Goal: Transaction & Acquisition: Purchase product/service

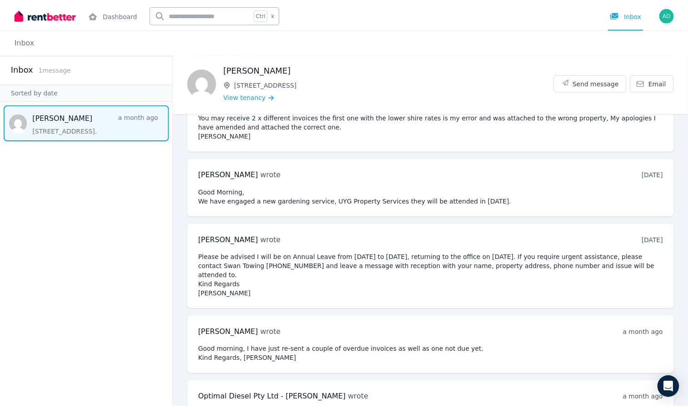
scroll to position [264, 0]
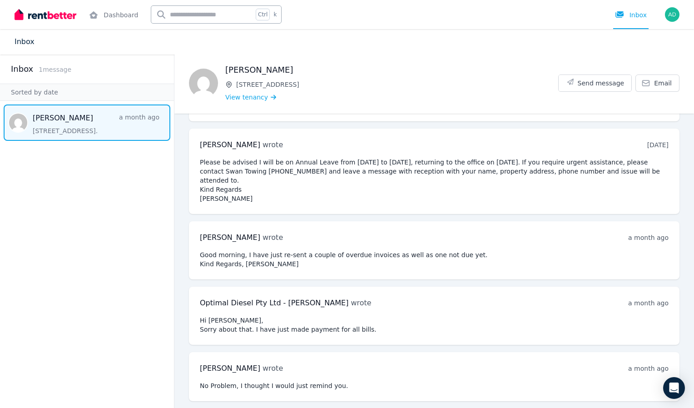
click at [22, 43] on link "Inbox" at bounding box center [25, 41] width 20 height 9
click at [124, 17] on link "Dashboard" at bounding box center [113, 14] width 53 height 29
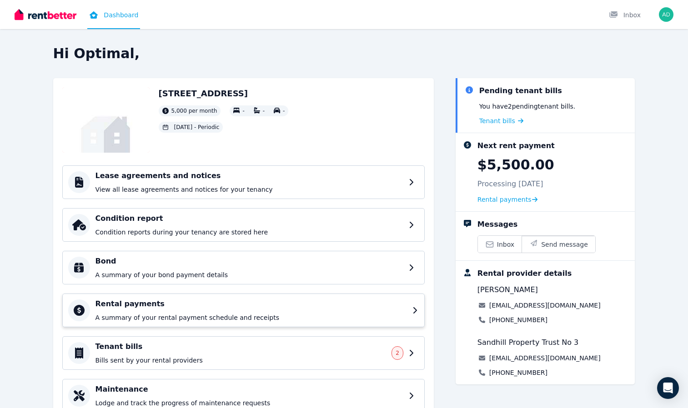
click at [255, 297] on div "Rental payments A summary of your rental payment schedule and receipts" at bounding box center [243, 311] width 362 height 34
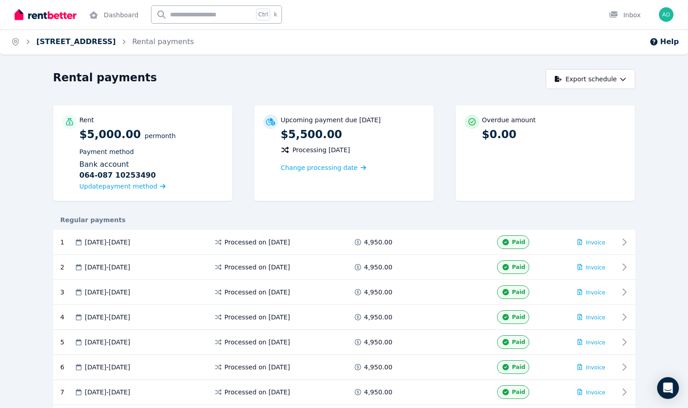
click at [116, 43] on link "[STREET_ADDRESS]" at bounding box center [76, 41] width 80 height 9
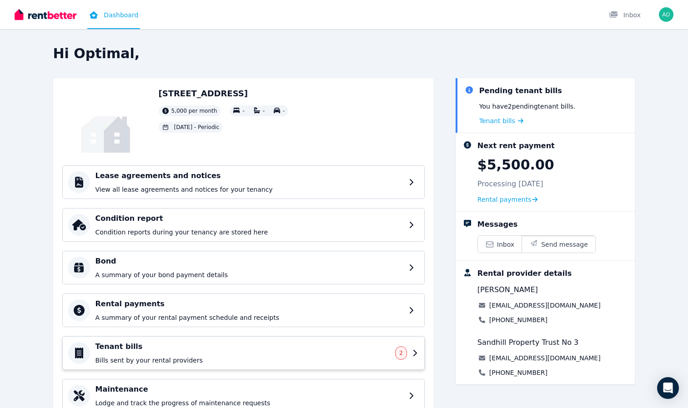
click at [298, 355] on div "Tenant bills Bills sent by your rental providers" at bounding box center [242, 353] width 295 height 24
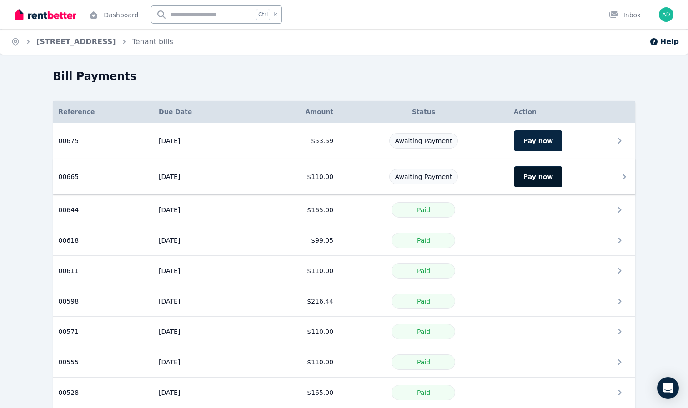
click at [538, 177] on button "Pay now" at bounding box center [538, 176] width 49 height 21
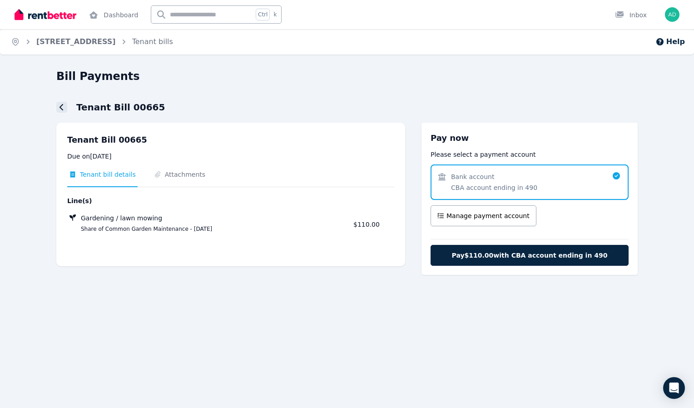
click at [65, 107] on div at bounding box center [61, 107] width 11 height 11
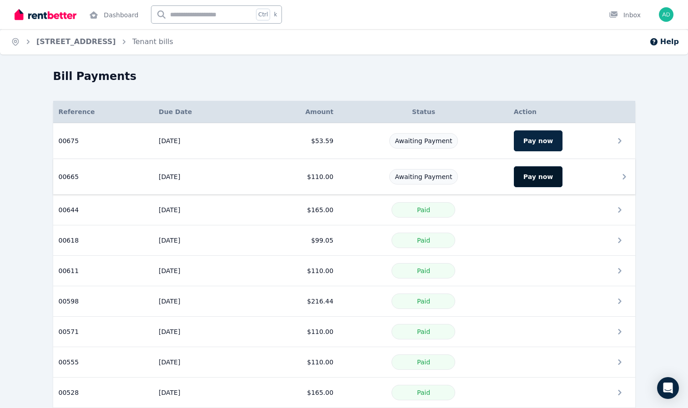
click at [521, 180] on button "Pay now" at bounding box center [538, 176] width 49 height 21
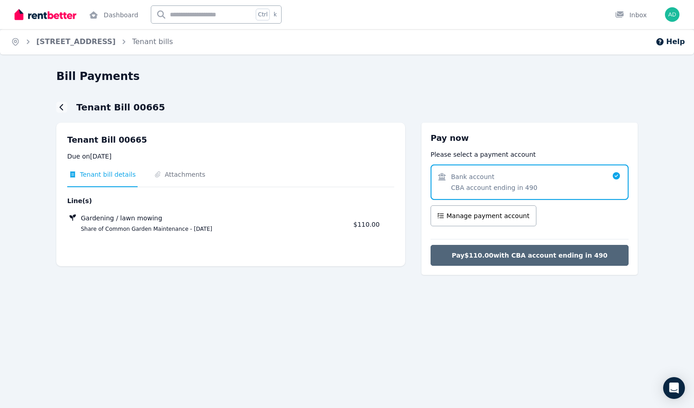
click at [546, 255] on span "Pay $110.00 with CBA account ending in 490" at bounding box center [530, 255] width 156 height 9
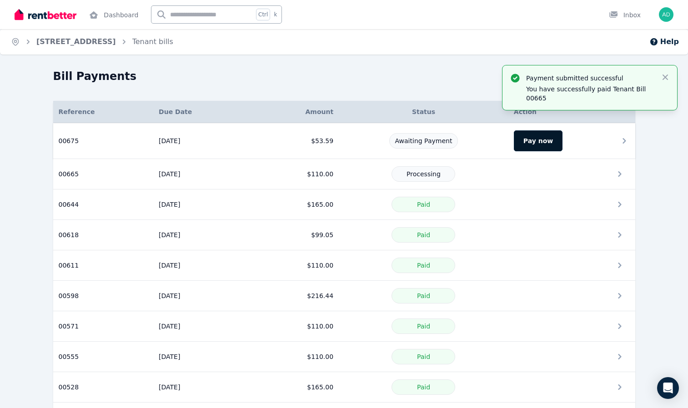
click at [526, 142] on button "Pay now" at bounding box center [538, 140] width 49 height 21
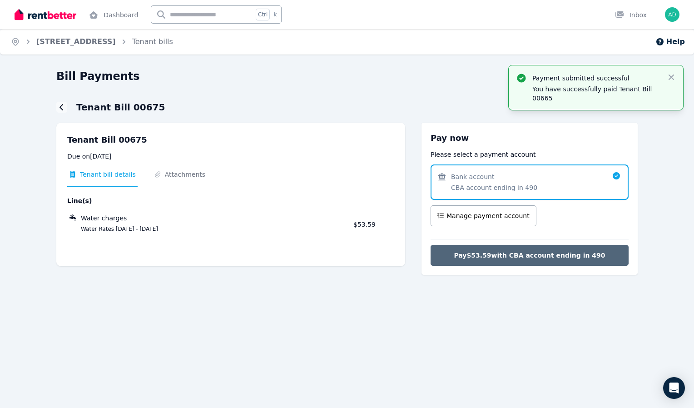
click at [507, 257] on span "Pay $53.59 with CBA account ending in 490" at bounding box center [529, 255] width 151 height 9
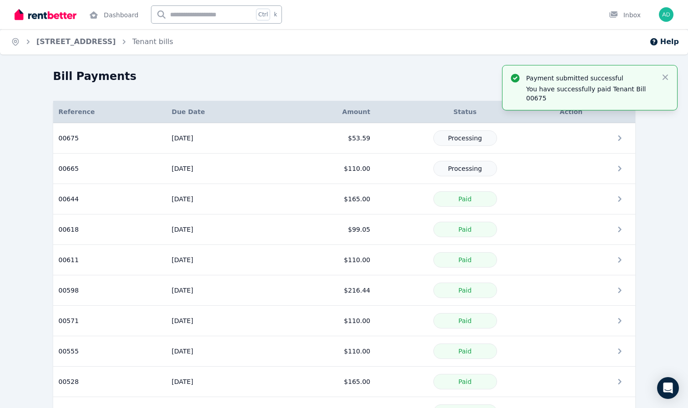
click at [35, 17] on img at bounding box center [46, 15] width 62 height 14
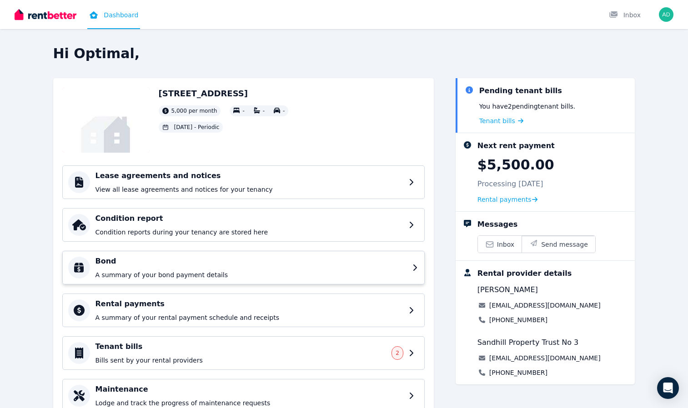
scroll to position [39, 0]
